Goal: Task Accomplishment & Management: Manage account settings

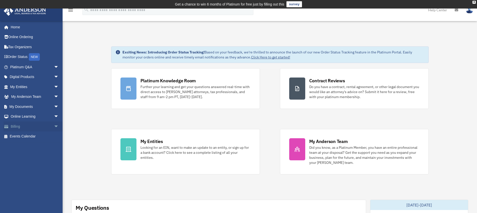
click at [24, 125] on link "Billing arrow_drop_down" at bounding box center [35, 126] width 63 height 10
click at [54, 126] on span "arrow_drop_down" at bounding box center [59, 126] width 10 height 10
click at [32, 143] on link "Past Invoices" at bounding box center [36, 146] width 59 height 10
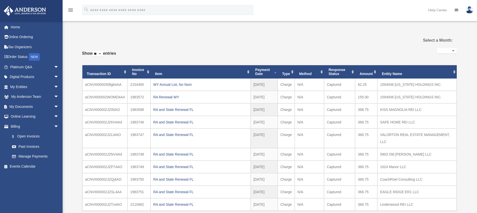
select select
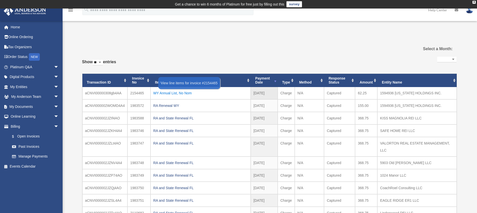
click at [160, 92] on div "WY Annual List, No Nom" at bounding box center [200, 92] width 95 height 7
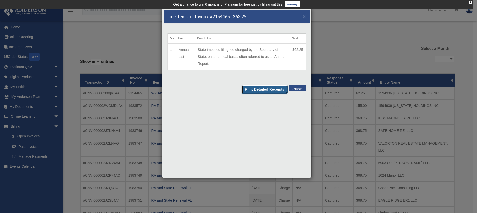
click at [265, 88] on button "Print Detailed Receipts" at bounding box center [265, 89] width 46 height 9
click at [305, 16] on span "×" at bounding box center [304, 16] width 3 height 6
click at [305, 16] on div "menu search Site Menu add roelsarmago@gmail.com My Profile Reset Password Logou…" at bounding box center [238, 12] width 469 height 17
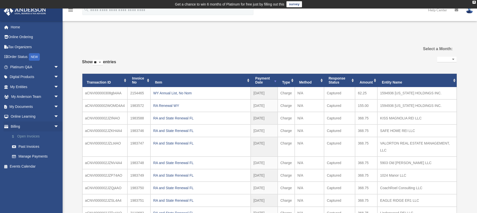
click at [40, 139] on link "$ Open Invoices" at bounding box center [36, 136] width 59 height 10
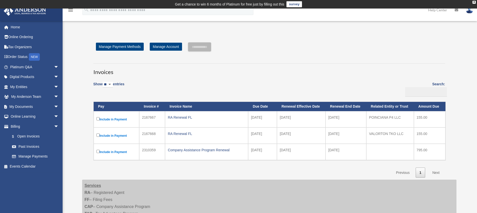
click at [100, 117] on label "Include in Payment" at bounding box center [116, 119] width 40 height 6
click at [211, 49] on input "**********" at bounding box center [199, 46] width 23 height 9
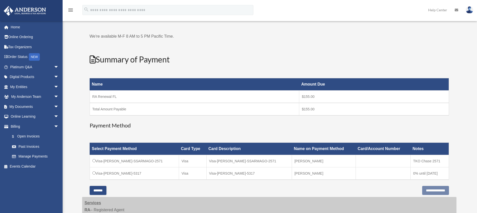
scroll to position [54, 0]
